Goal: Information Seeking & Learning: Learn about a topic

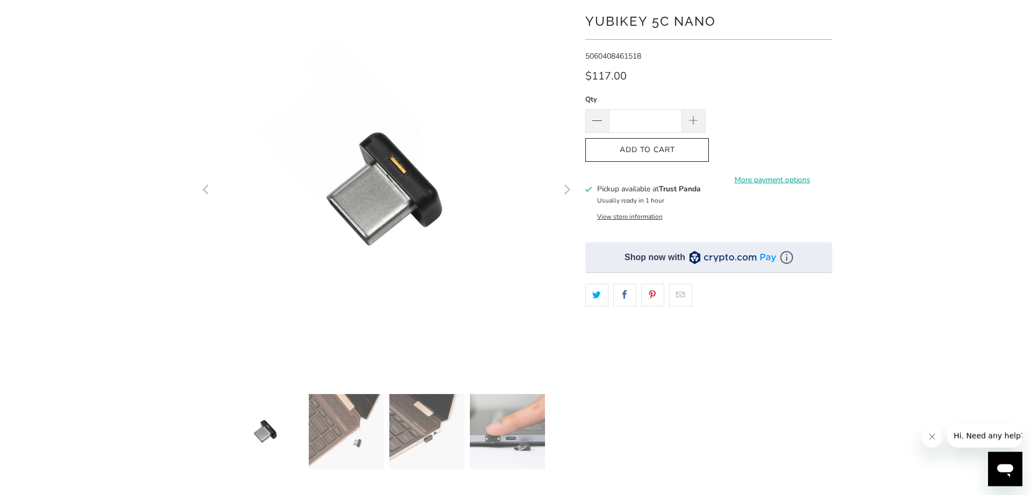
scroll to position [164, 0]
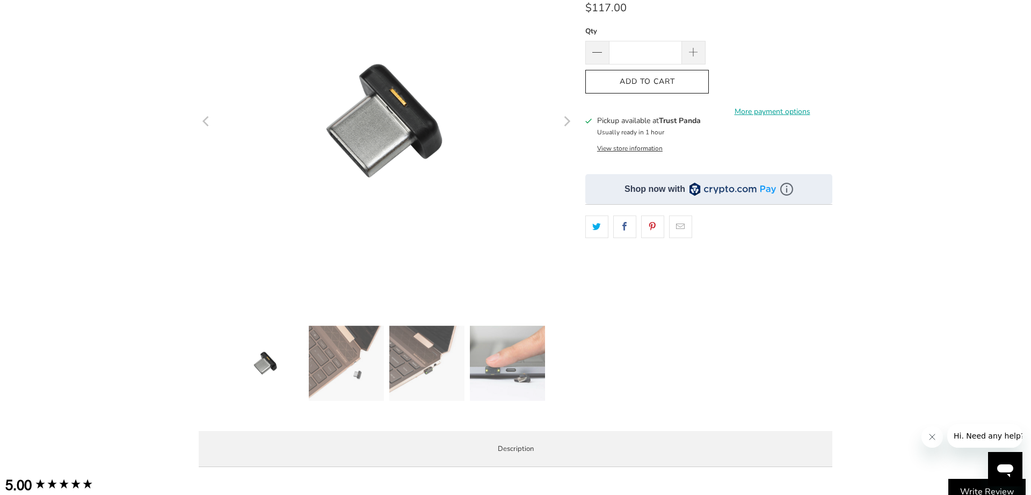
click at [510, 364] on img at bounding box center [507, 362] width 75 height 75
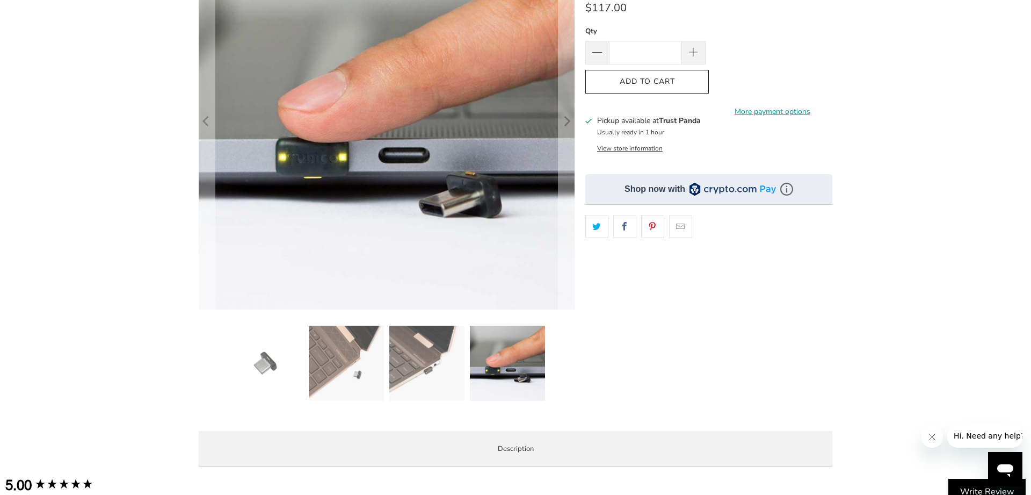
click at [410, 377] on img at bounding box center [426, 362] width 75 height 75
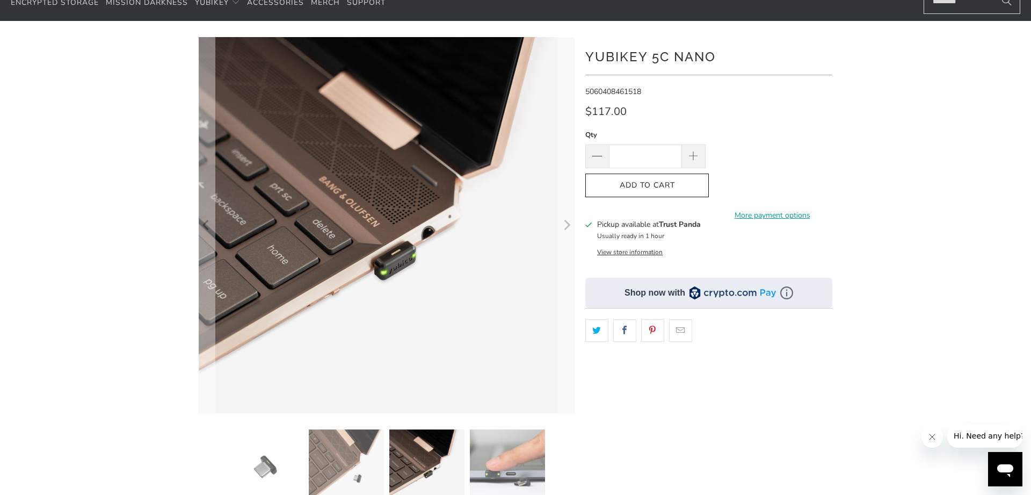
scroll to position [0, 0]
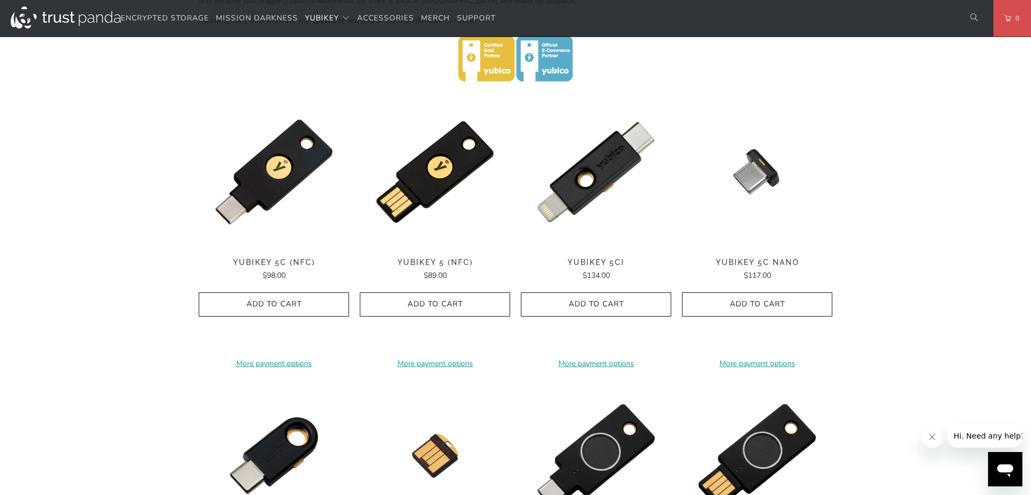
scroll to position [657, 0]
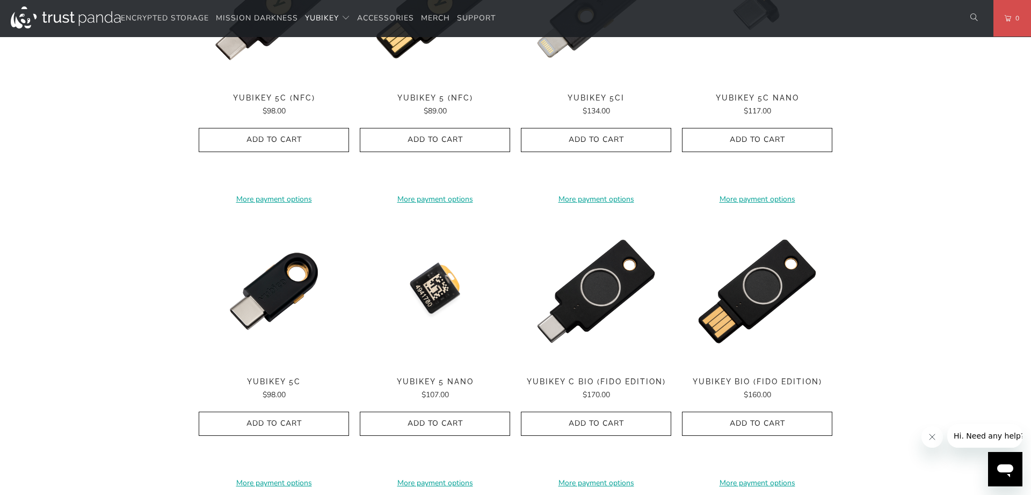
click at [432, 301] on img at bounding box center [435, 291] width 150 height 150
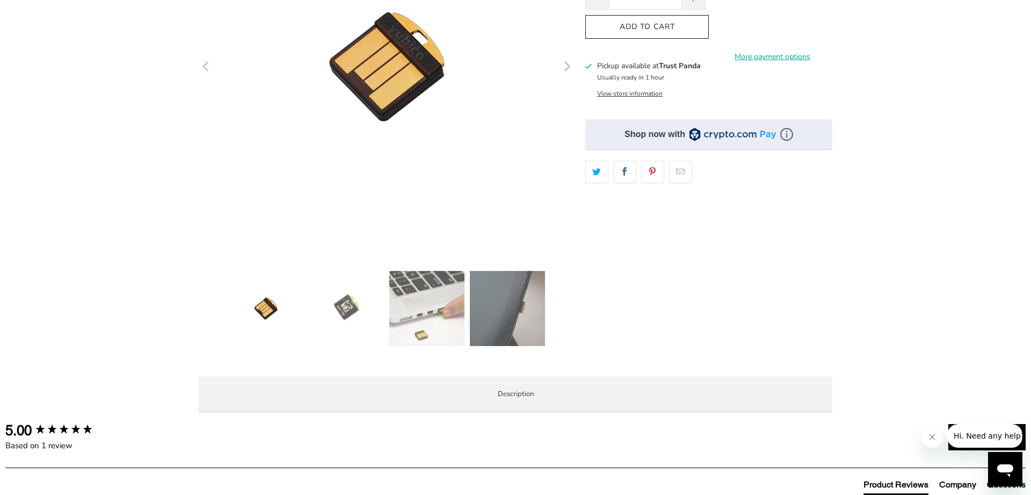
click at [425, 304] on img at bounding box center [426, 308] width 75 height 75
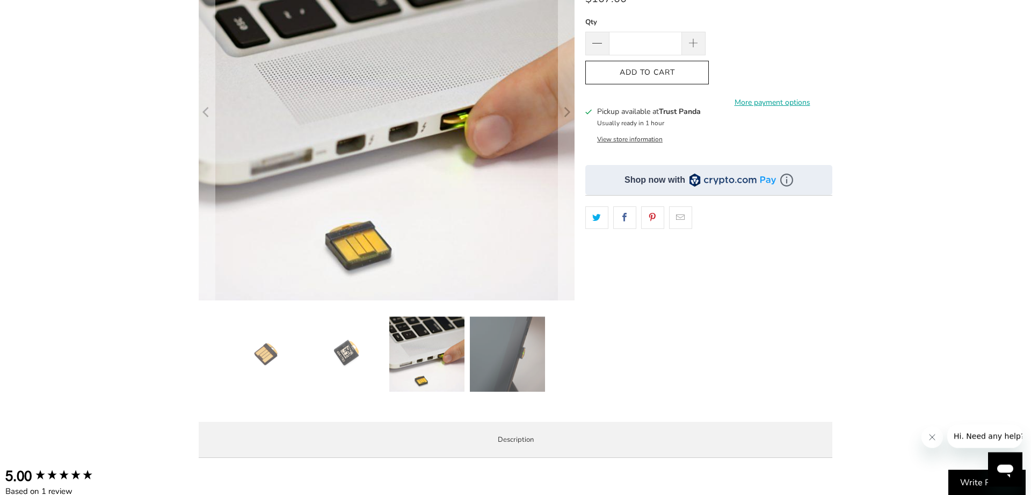
scroll to position [274, 0]
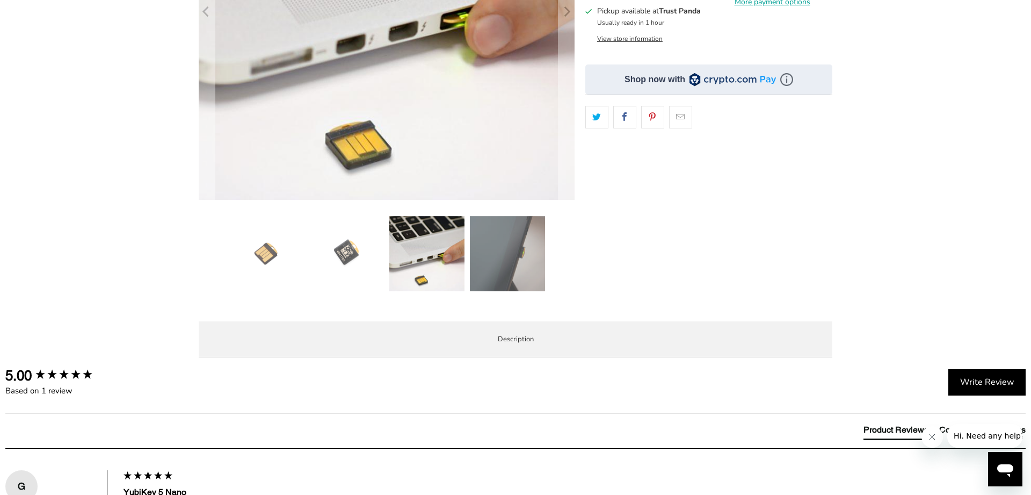
click at [515, 272] on img at bounding box center [507, 253] width 75 height 75
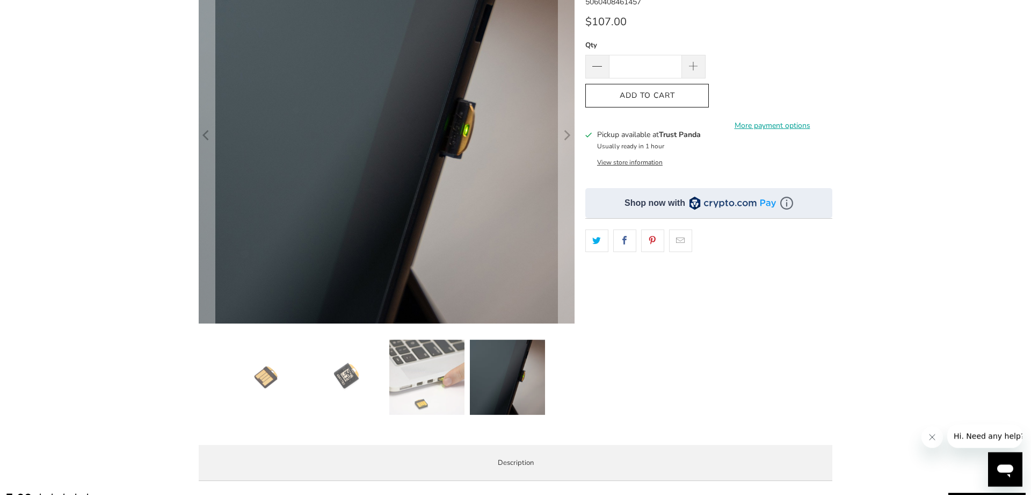
scroll to position [164, 0]
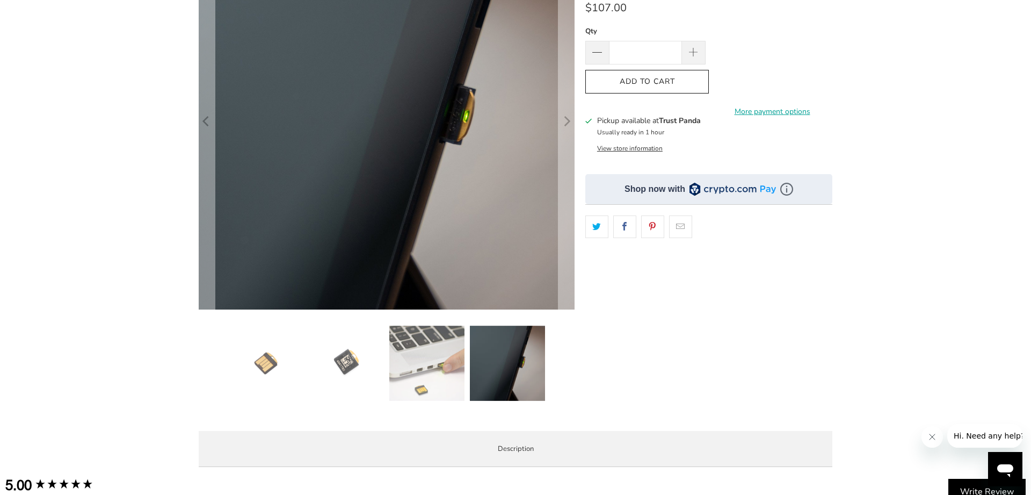
click at [450, 372] on img at bounding box center [426, 362] width 75 height 75
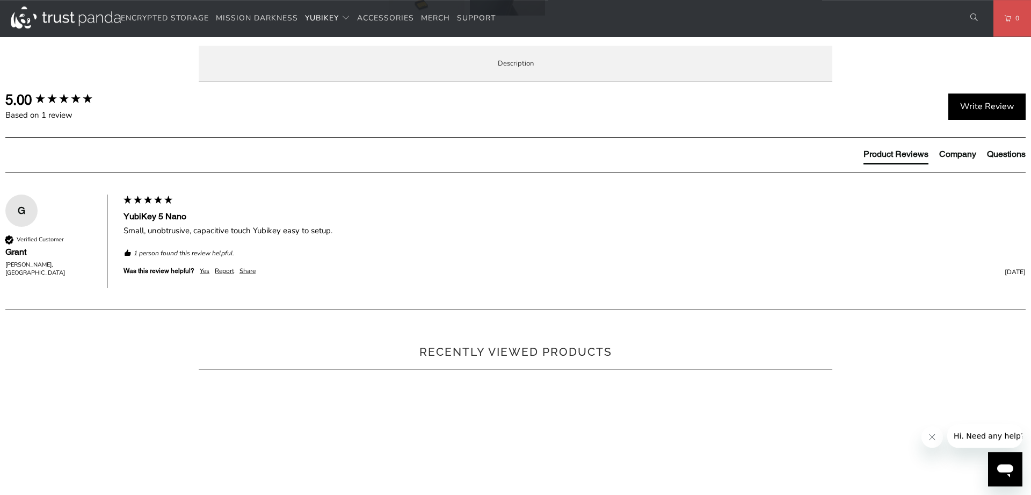
scroll to position [767, 0]
